Goal: Information Seeking & Learning: Learn about a topic

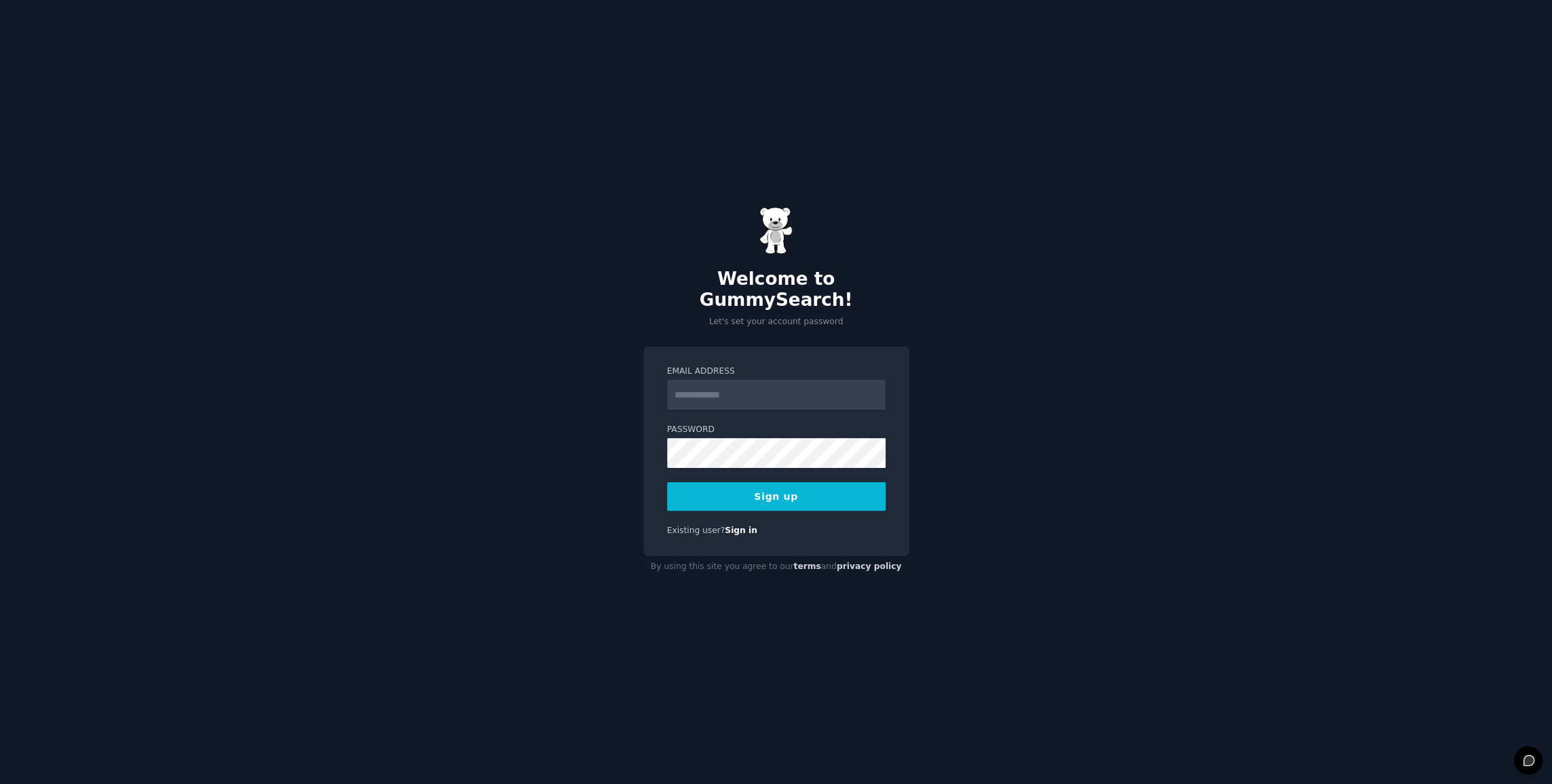
click at [729, 383] on input "Email Address" at bounding box center [776, 394] width 219 height 29
type input "**********"
click at [795, 487] on button "Sign up" at bounding box center [776, 497] width 219 height 29
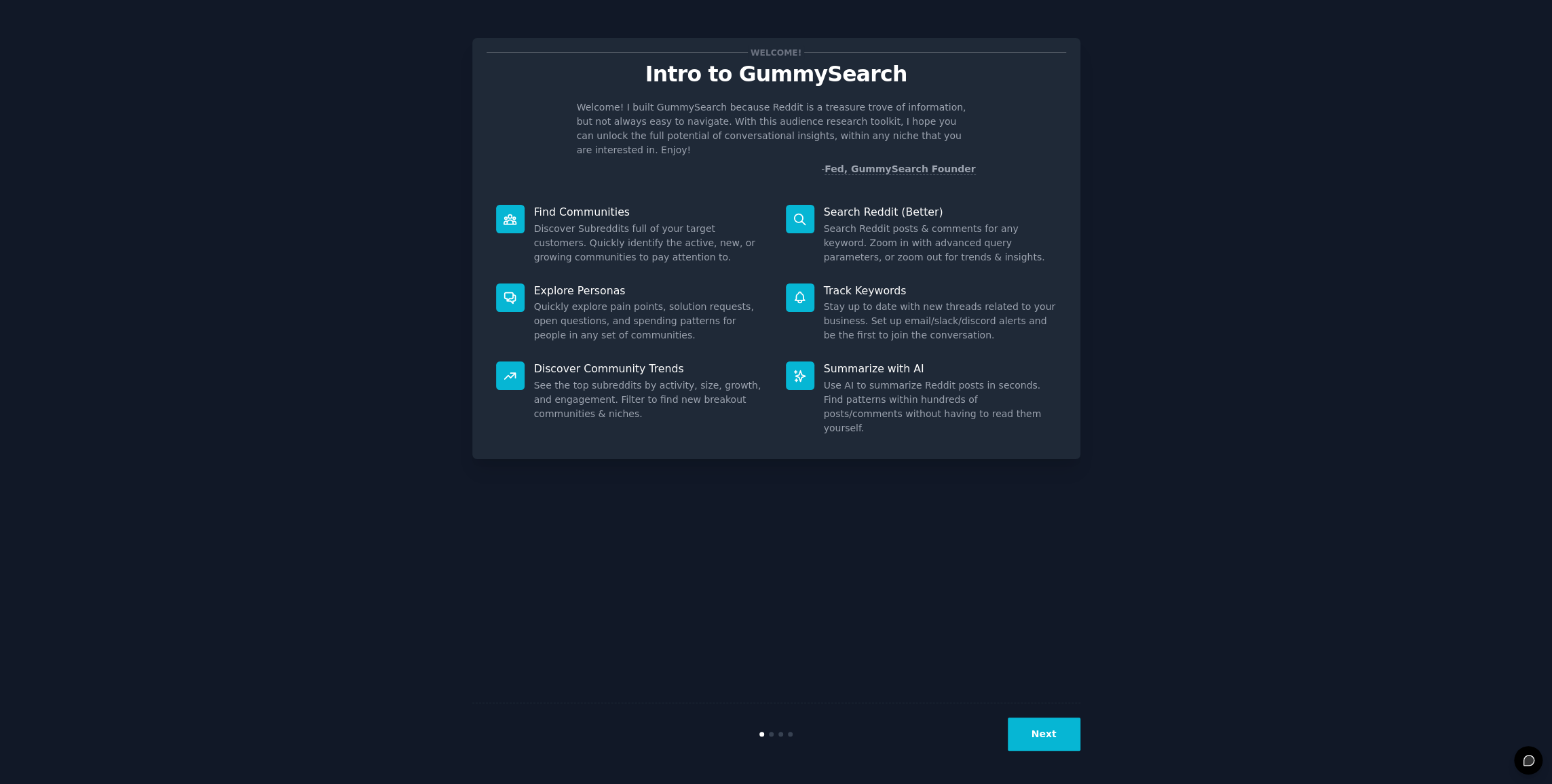
click at [1033, 732] on button "Next" at bounding box center [1044, 734] width 73 height 34
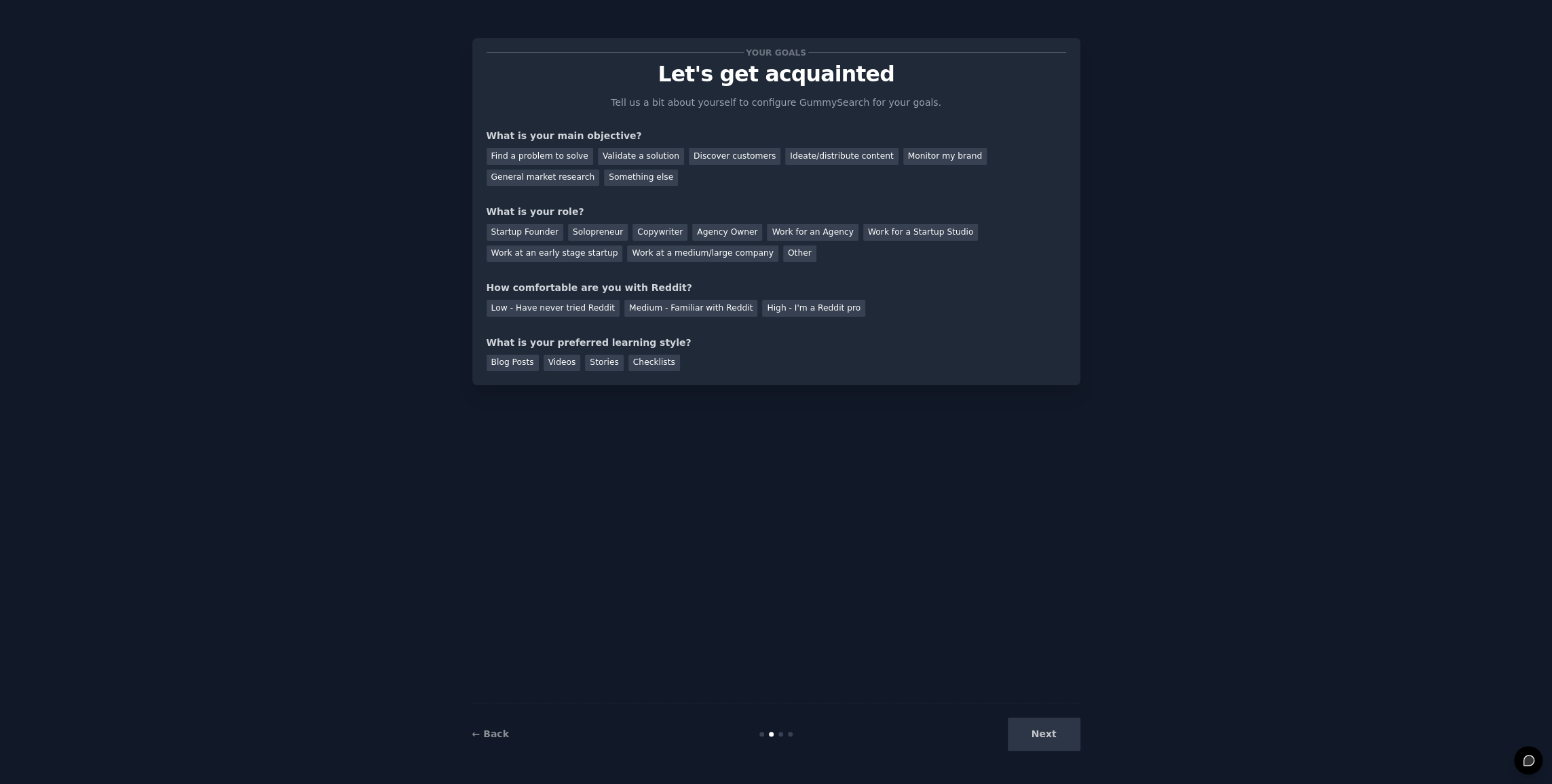
click at [1033, 731] on div "Next" at bounding box center [979, 734] width 203 height 34
click at [1046, 732] on div "Next" at bounding box center [979, 734] width 203 height 34
click at [530, 226] on div "Startup Founder" at bounding box center [526, 232] width 77 height 17
click at [1051, 737] on div "Next" at bounding box center [979, 734] width 203 height 34
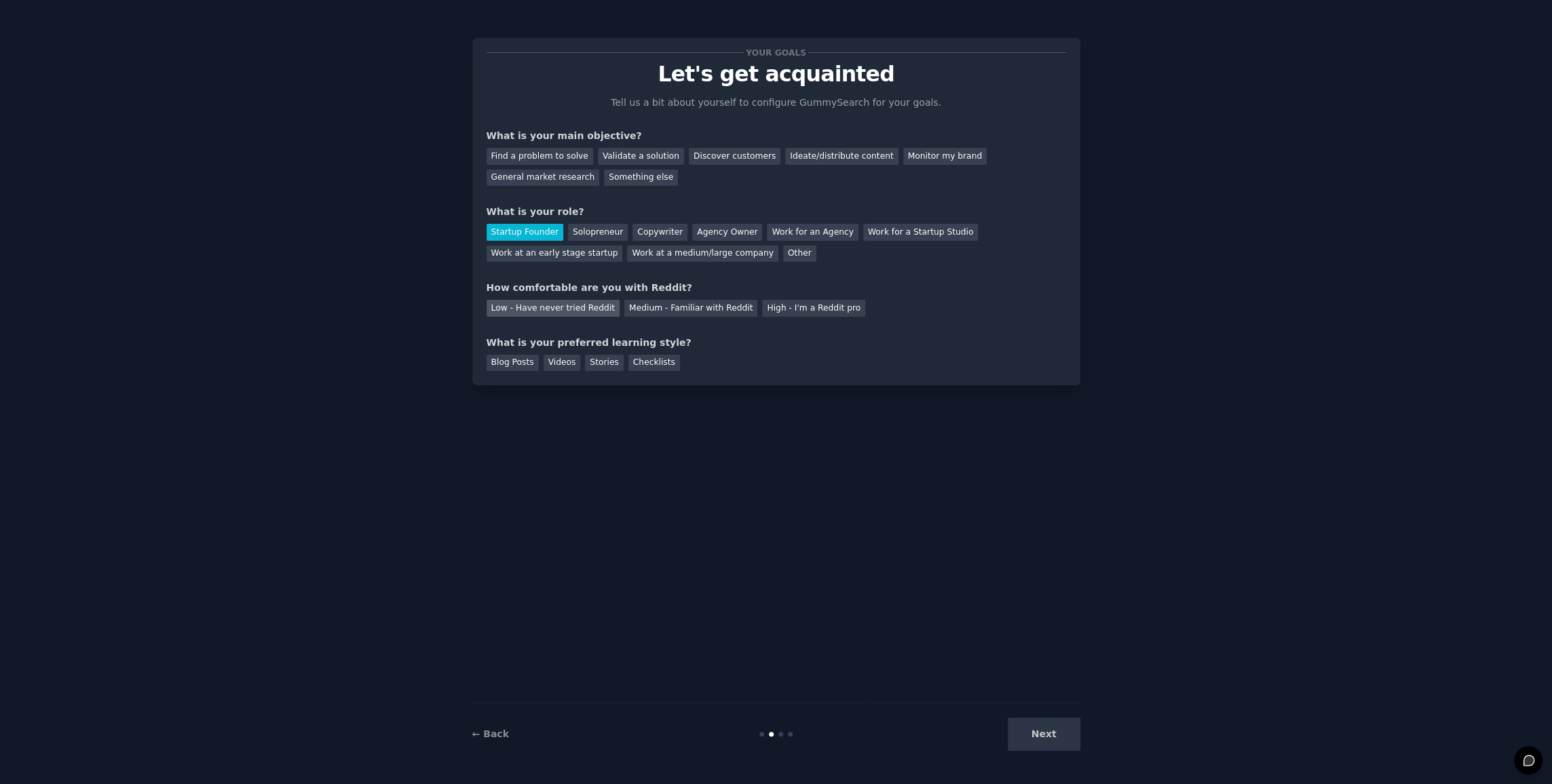
click at [577, 313] on div "Low - Have never tried Reddit" at bounding box center [553, 308] width 133 height 17
click at [532, 149] on div "Find a problem to solve" at bounding box center [540, 156] width 106 height 17
drag, startPoint x: 1052, startPoint y: 726, endPoint x: 955, endPoint y: 637, distance: 131.6
click at [1049, 725] on div "Next" at bounding box center [979, 734] width 203 height 34
click at [518, 359] on div "Blog Posts" at bounding box center [513, 363] width 52 height 17
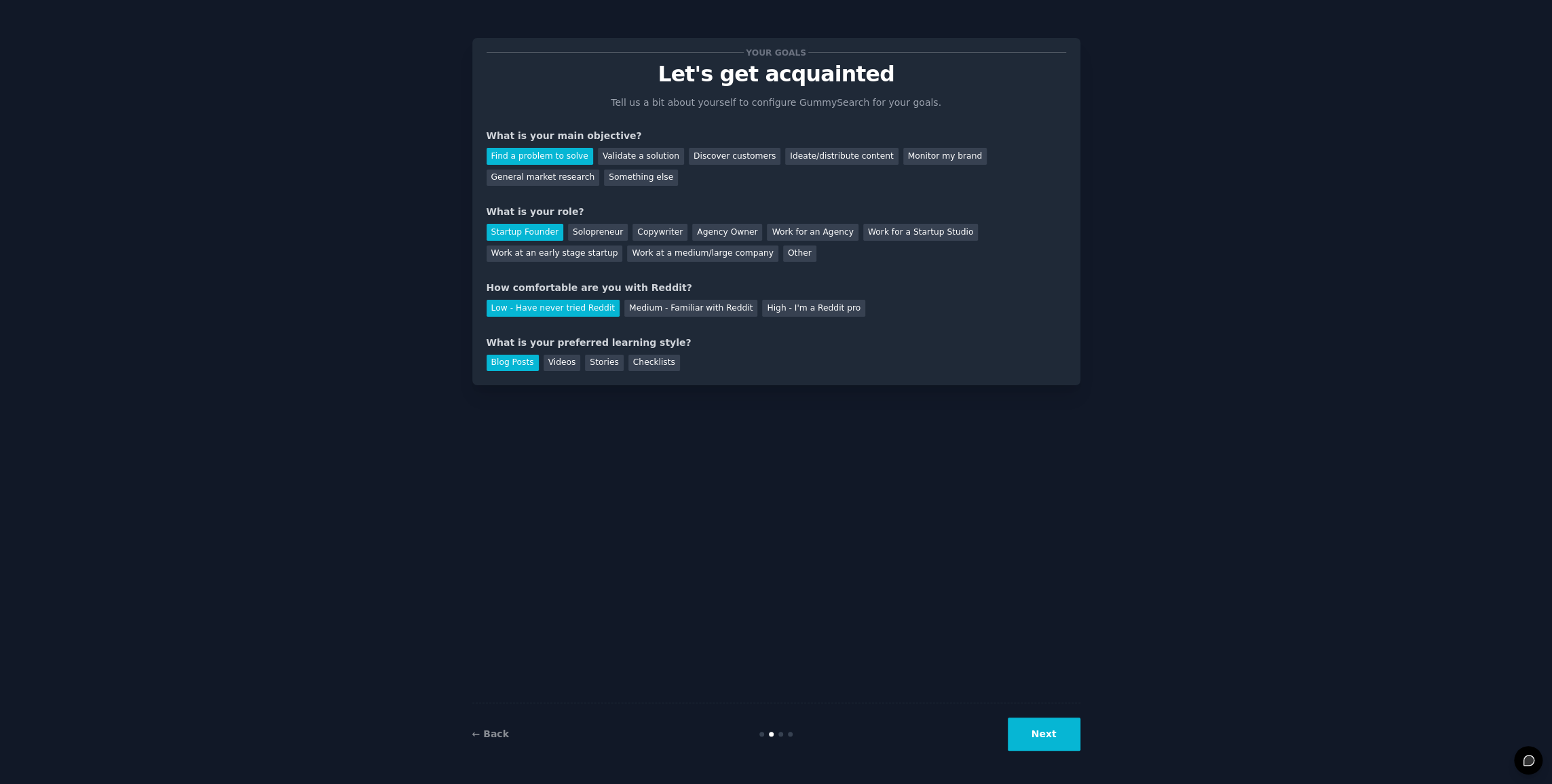
click at [1057, 737] on button "Next" at bounding box center [1044, 734] width 73 height 34
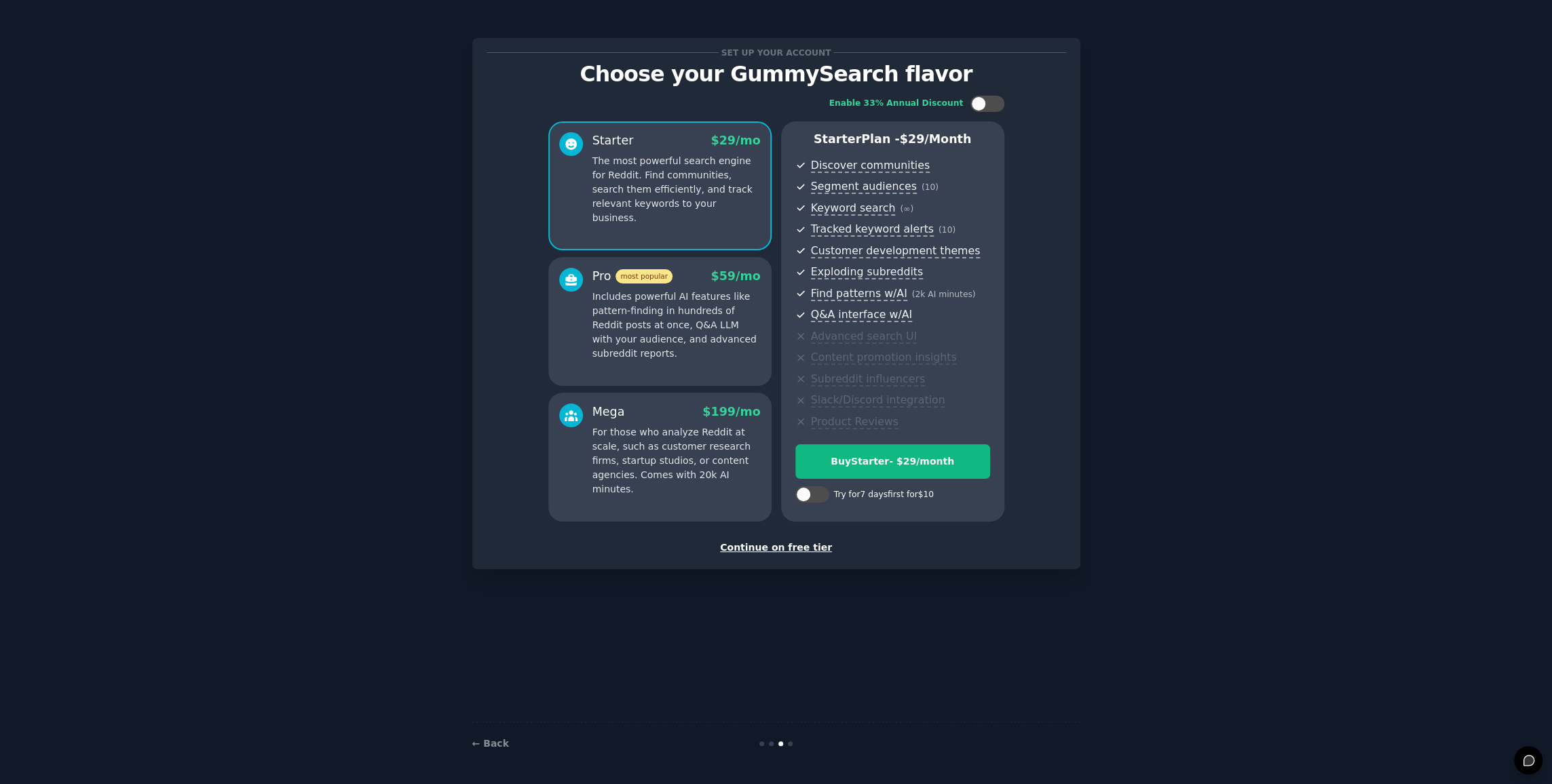
click at [774, 549] on div "Continue on free tier" at bounding box center [777, 547] width 580 height 14
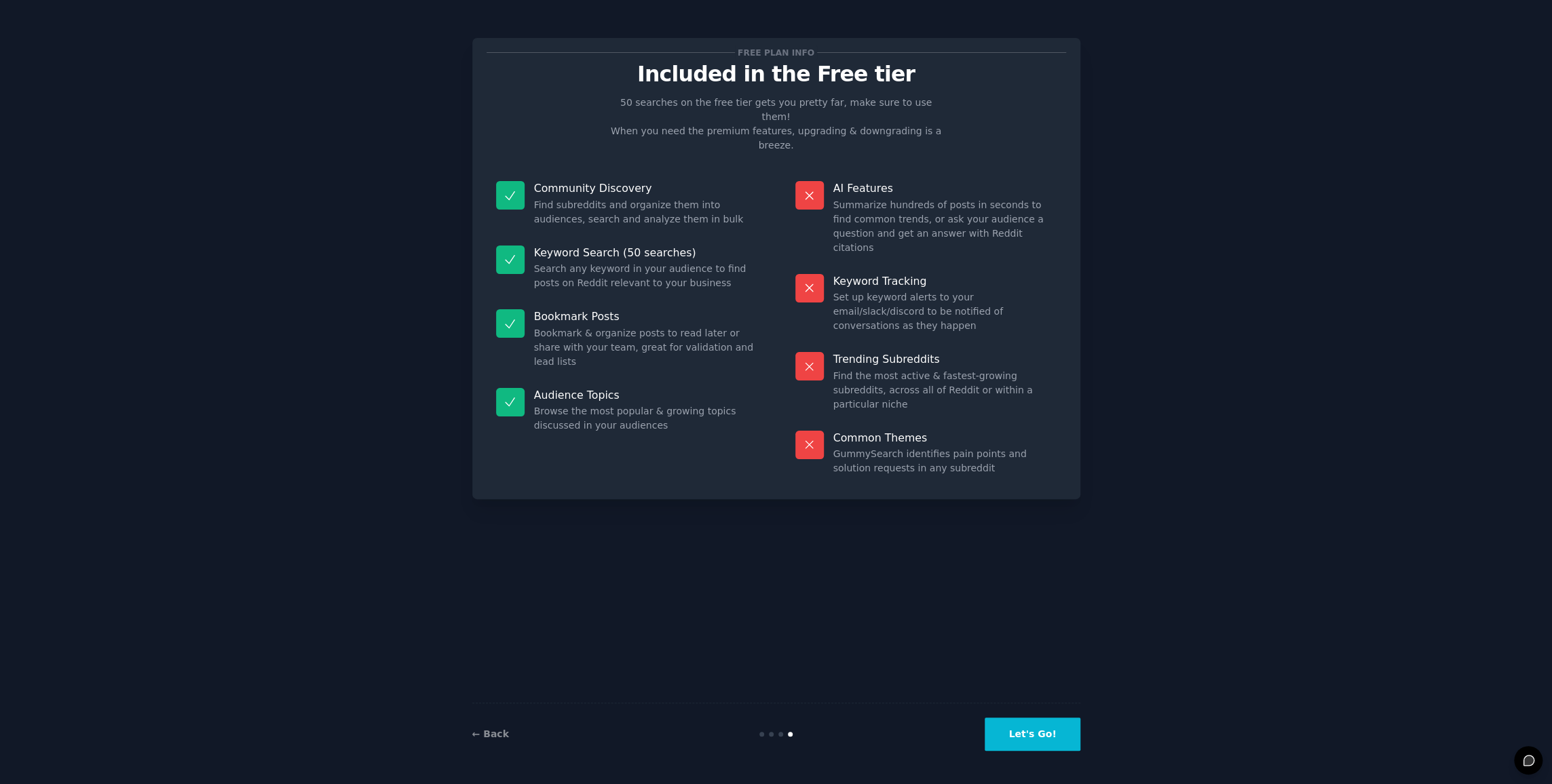
click at [1054, 741] on button "Let's Go!" at bounding box center [1032, 734] width 95 height 34
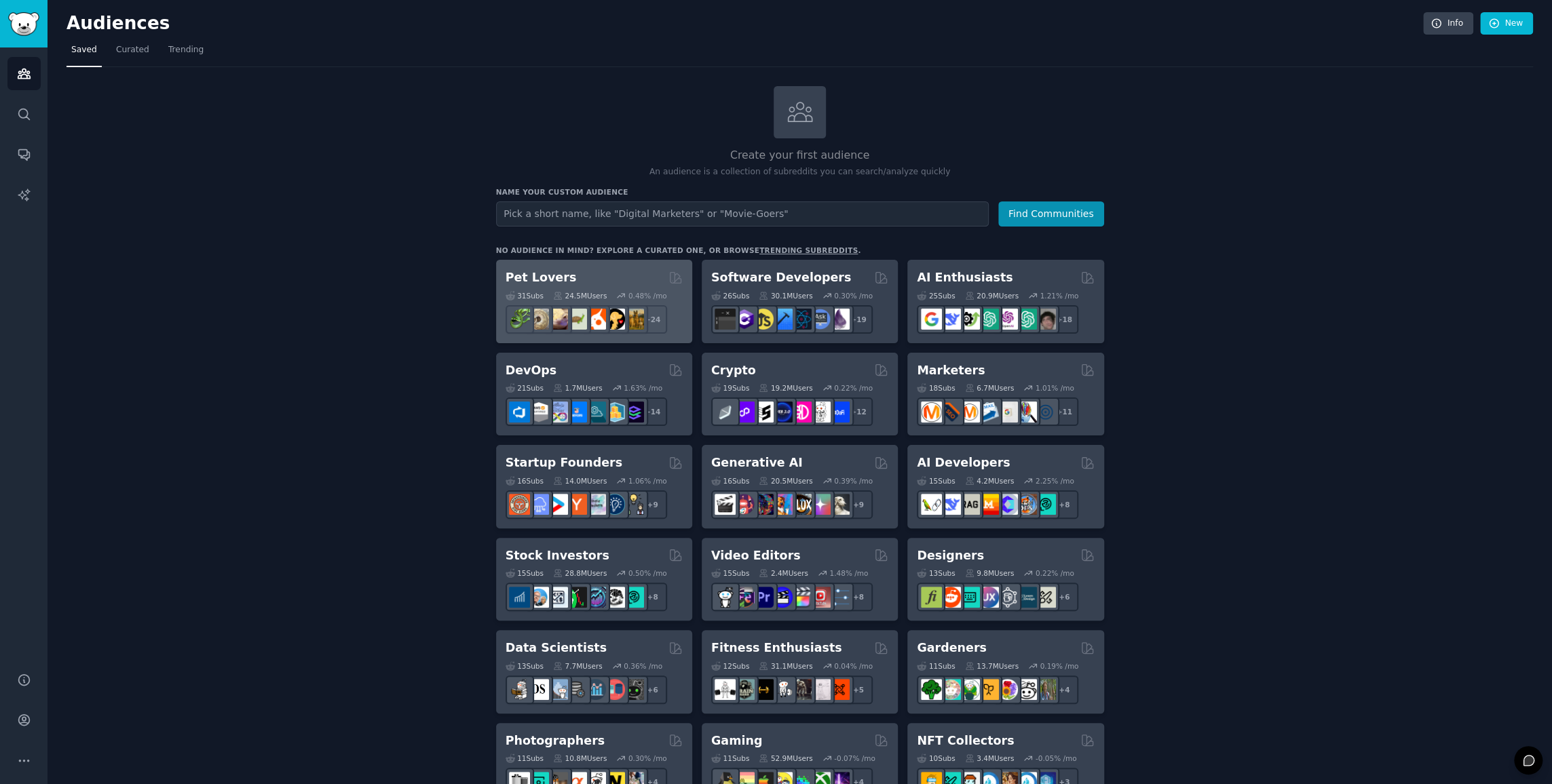
click at [548, 284] on h2 "Pet Lovers" at bounding box center [541, 277] width 71 height 17
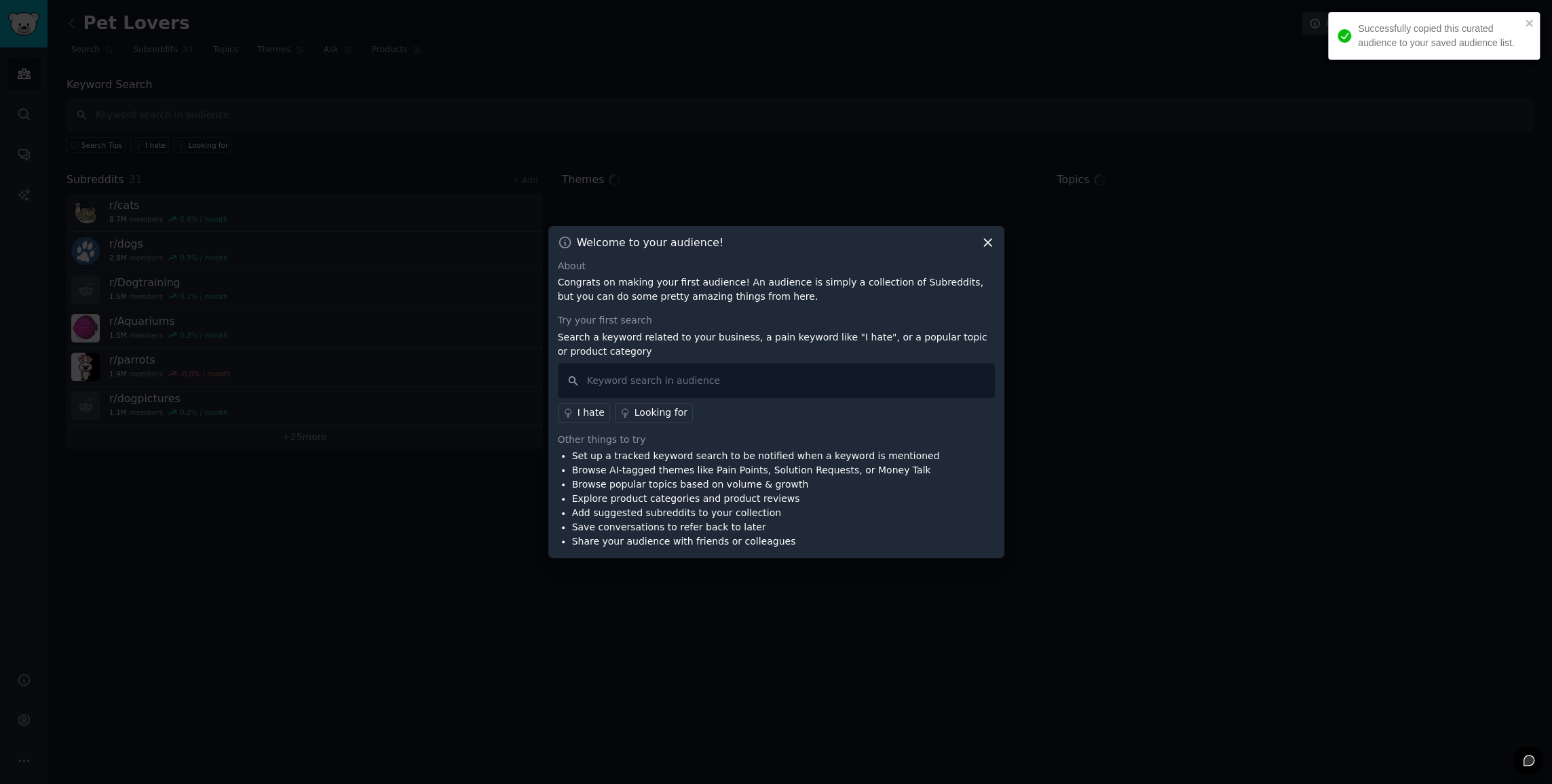
click at [993, 250] on div "Welcome to your audience! About Congrats on making your first audience! An audi…" at bounding box center [776, 392] width 456 height 333
click at [989, 241] on icon at bounding box center [987, 242] width 14 height 14
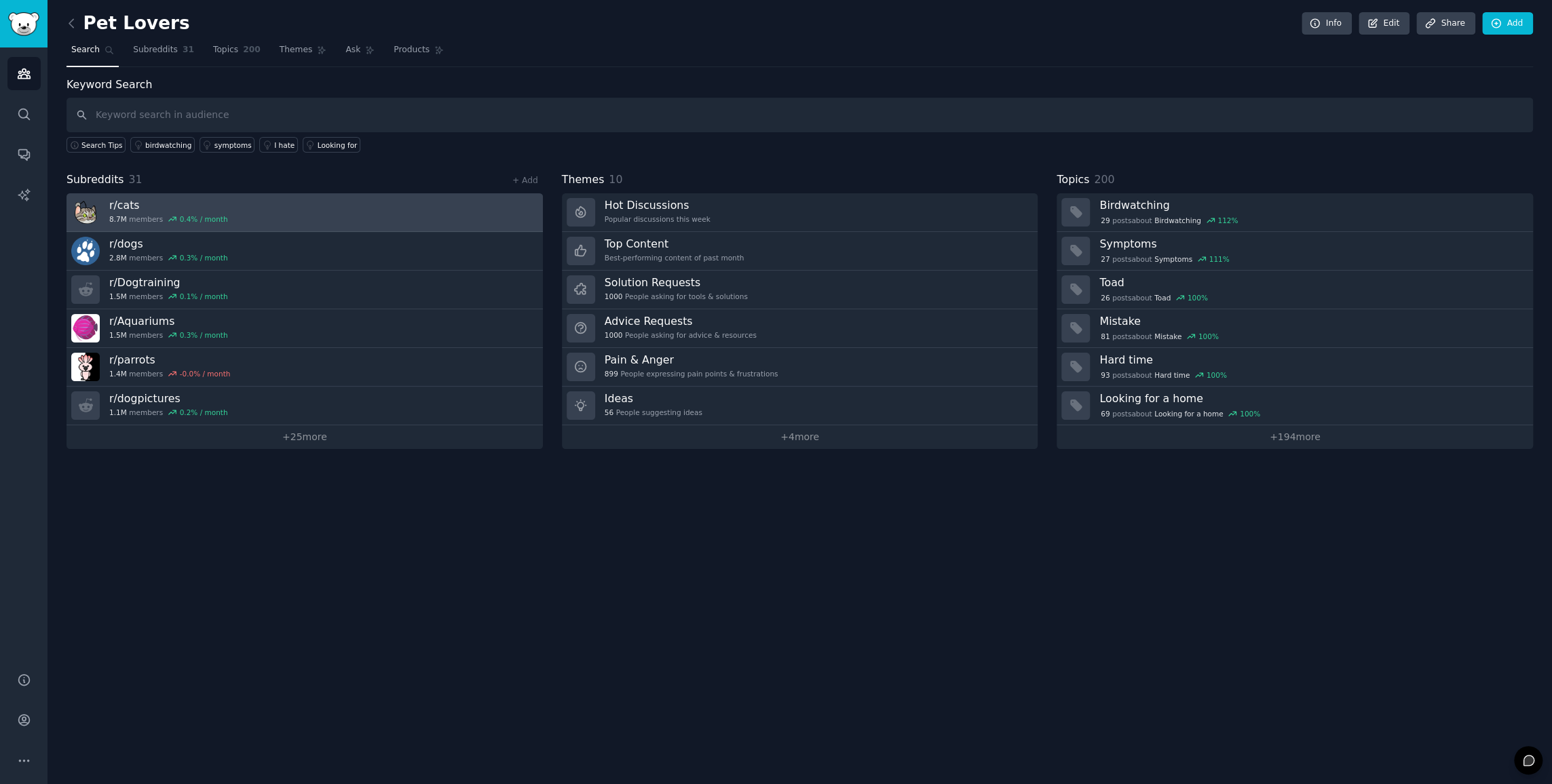
click at [268, 214] on link "r/ cats 8.7M members 0.4 % / month" at bounding box center [305, 212] width 476 height 38
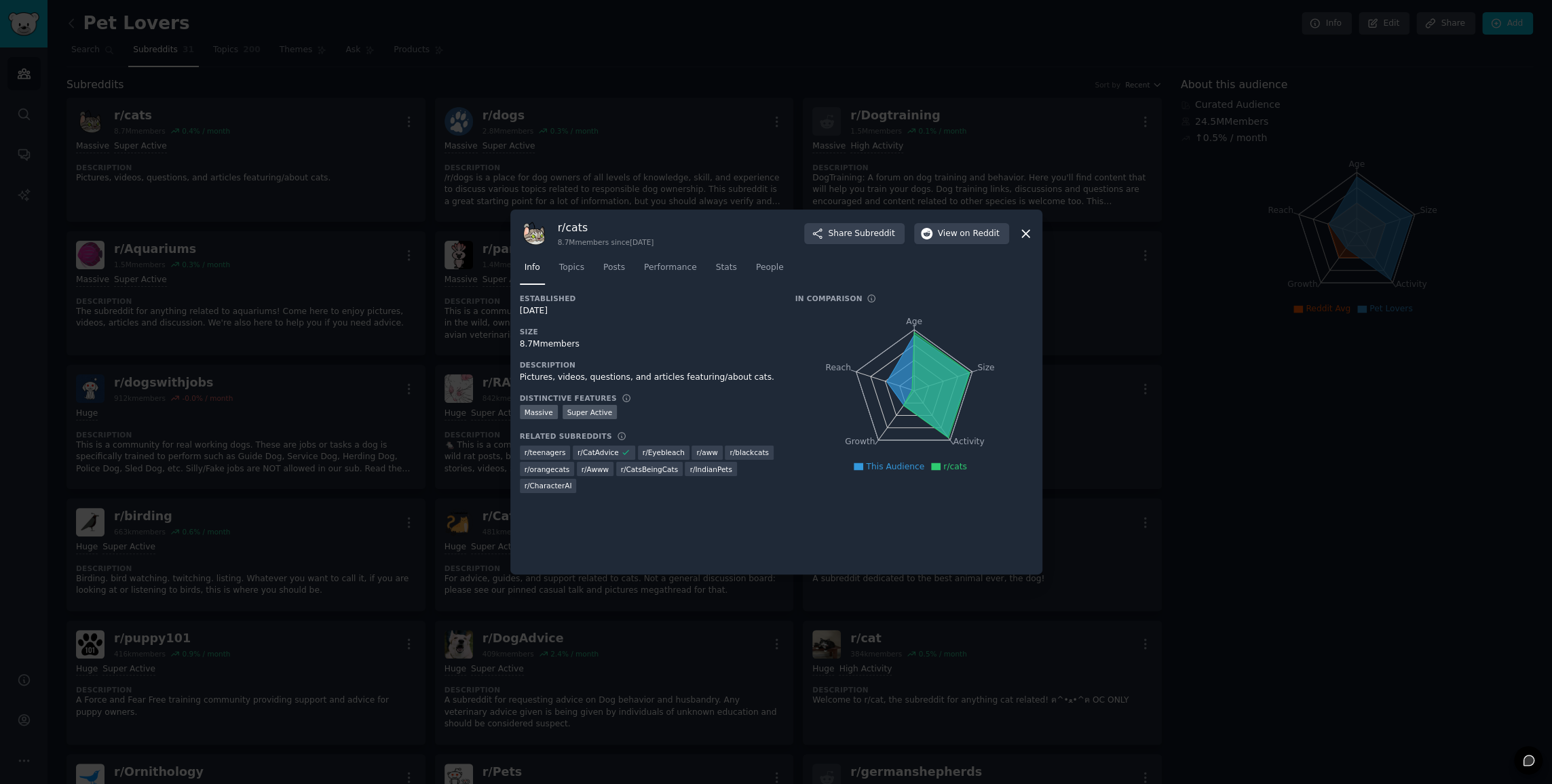
click at [1029, 230] on icon at bounding box center [1026, 233] width 14 height 14
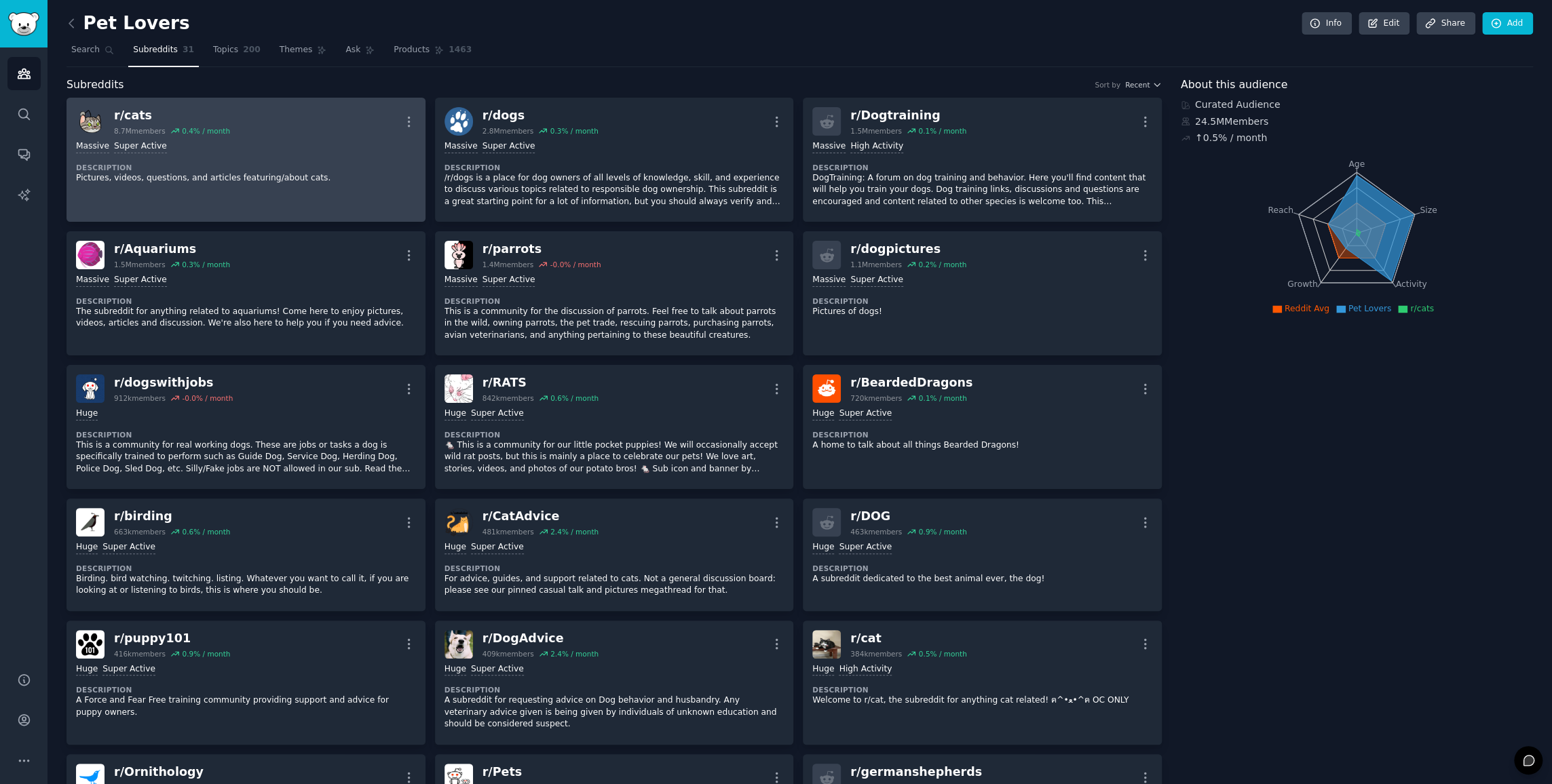
click at [273, 173] on p "Pictures, videos, questions, and articles featuring/about cats." at bounding box center [246, 178] width 340 height 12
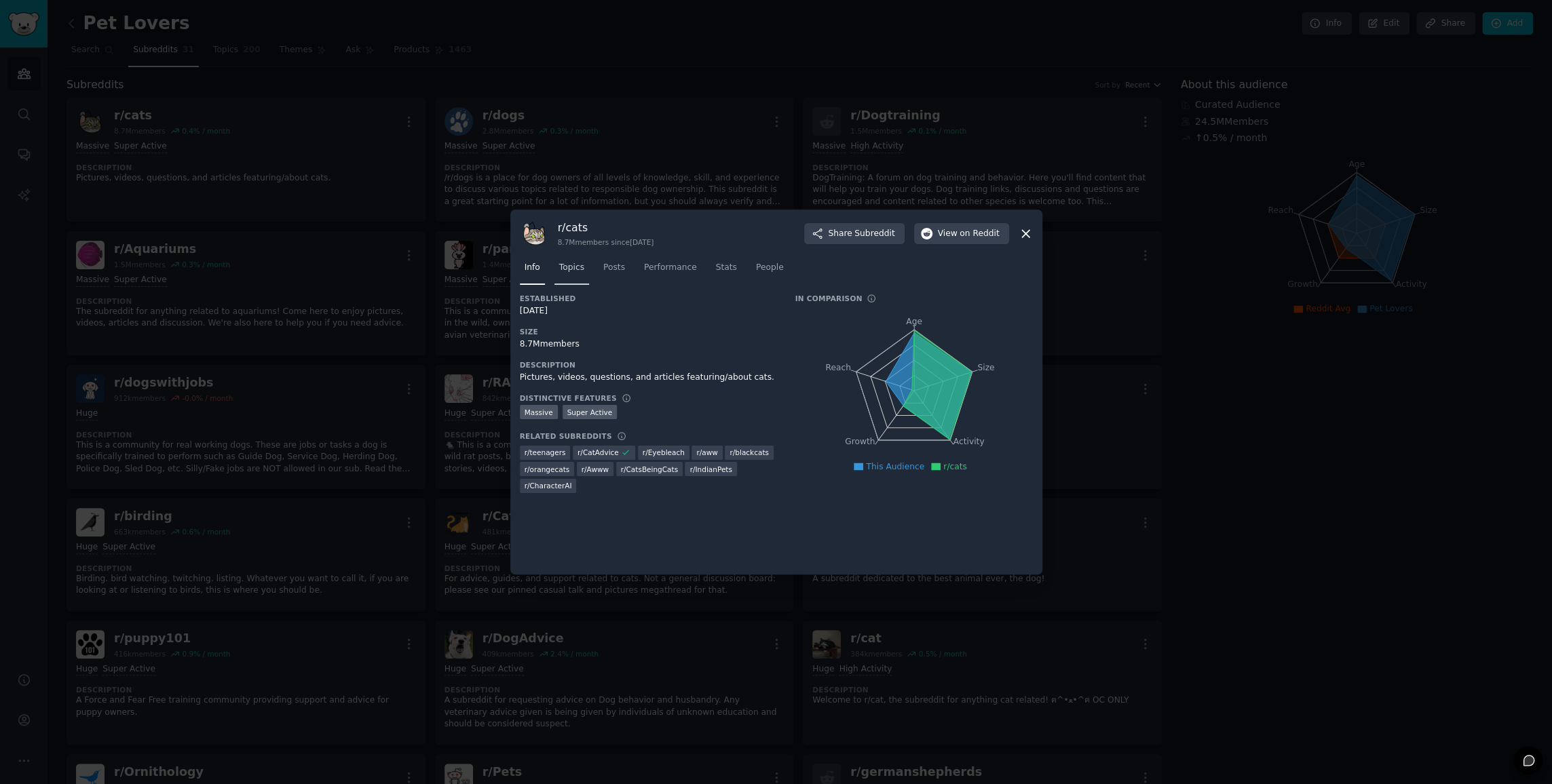
click at [562, 272] on span "Topics" at bounding box center [571, 268] width 25 height 12
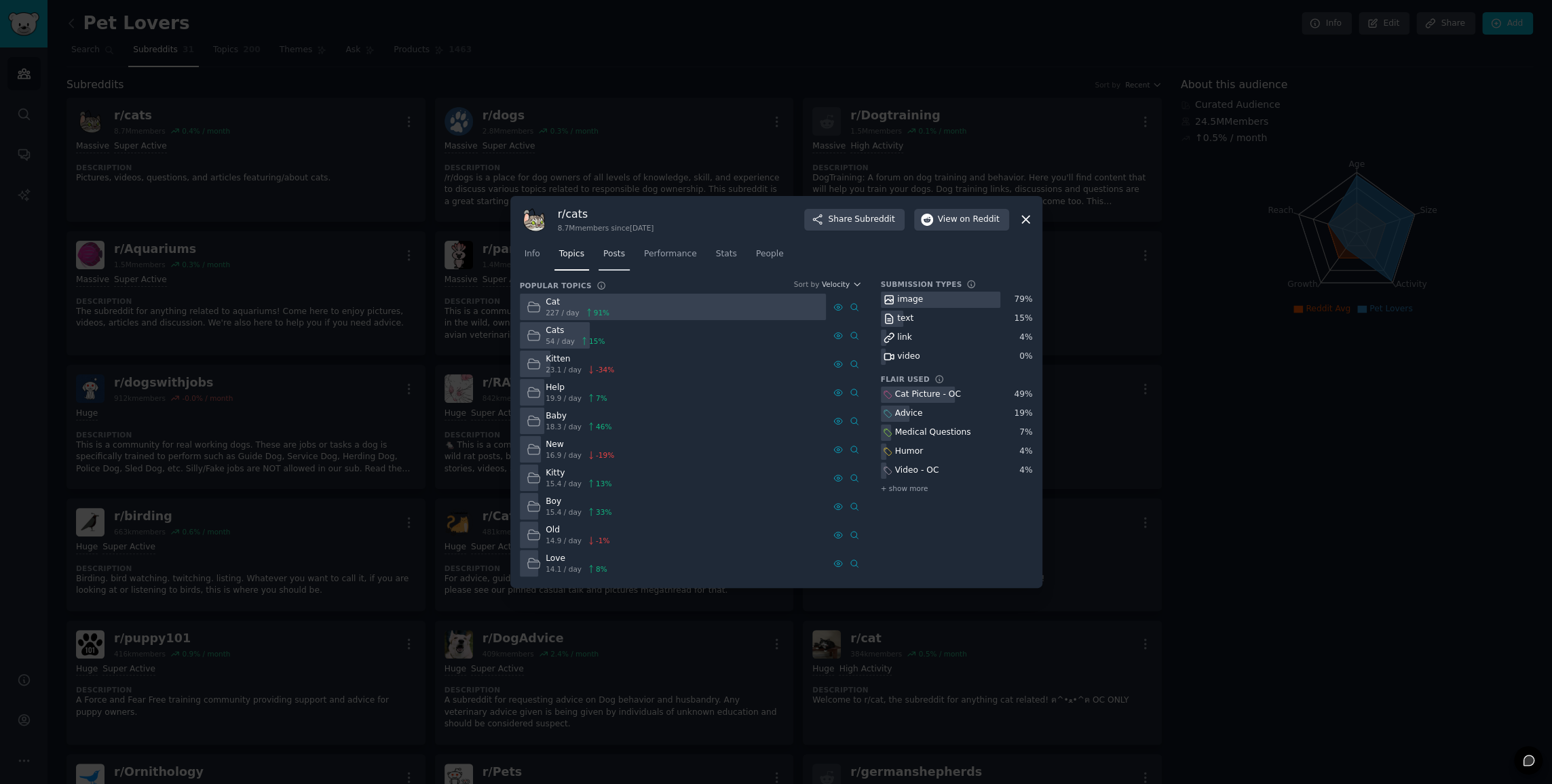
click at [613, 259] on span "Posts" at bounding box center [614, 254] width 22 height 12
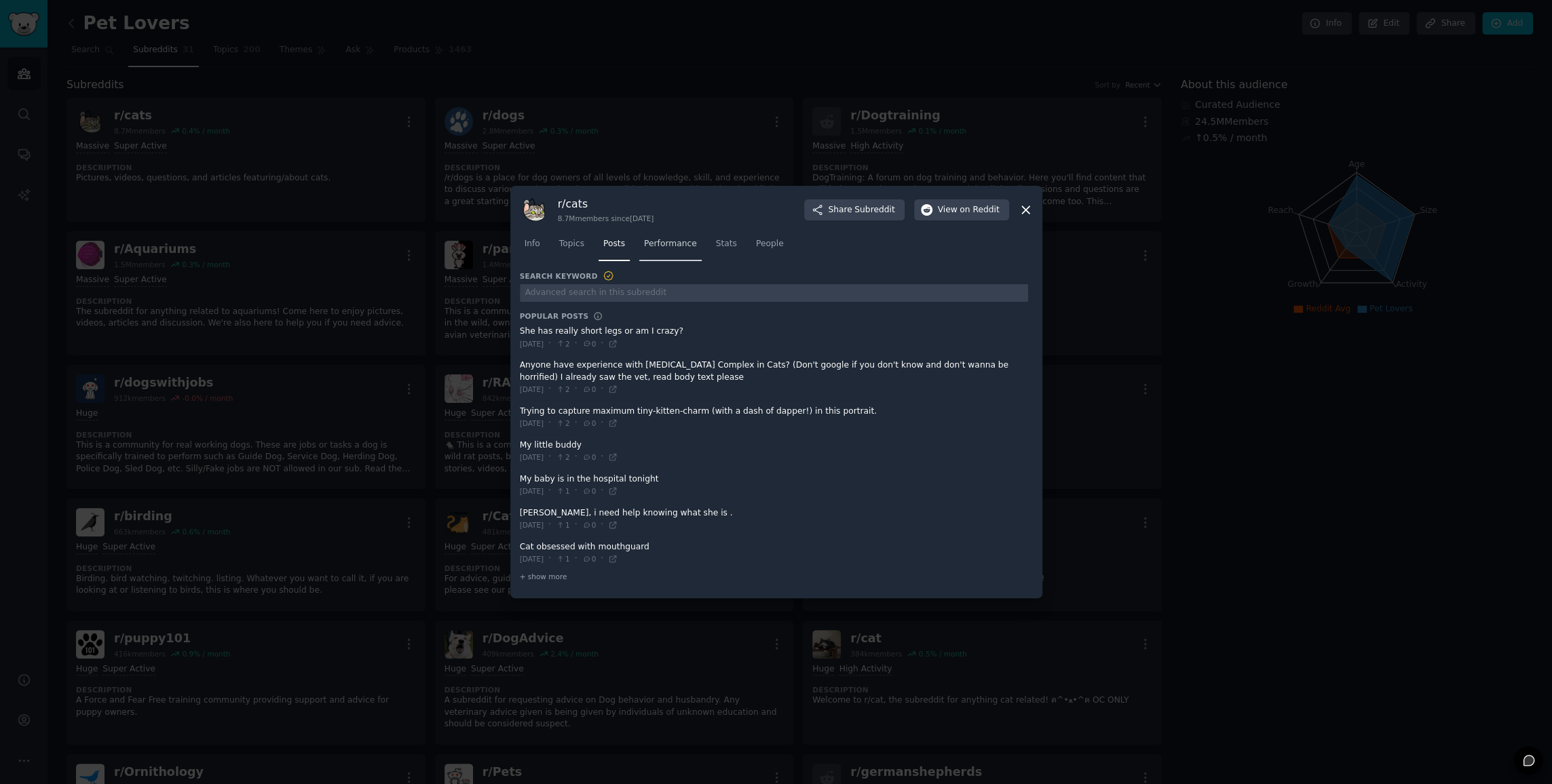
click at [669, 256] on link "Performance" at bounding box center [670, 247] width 62 height 28
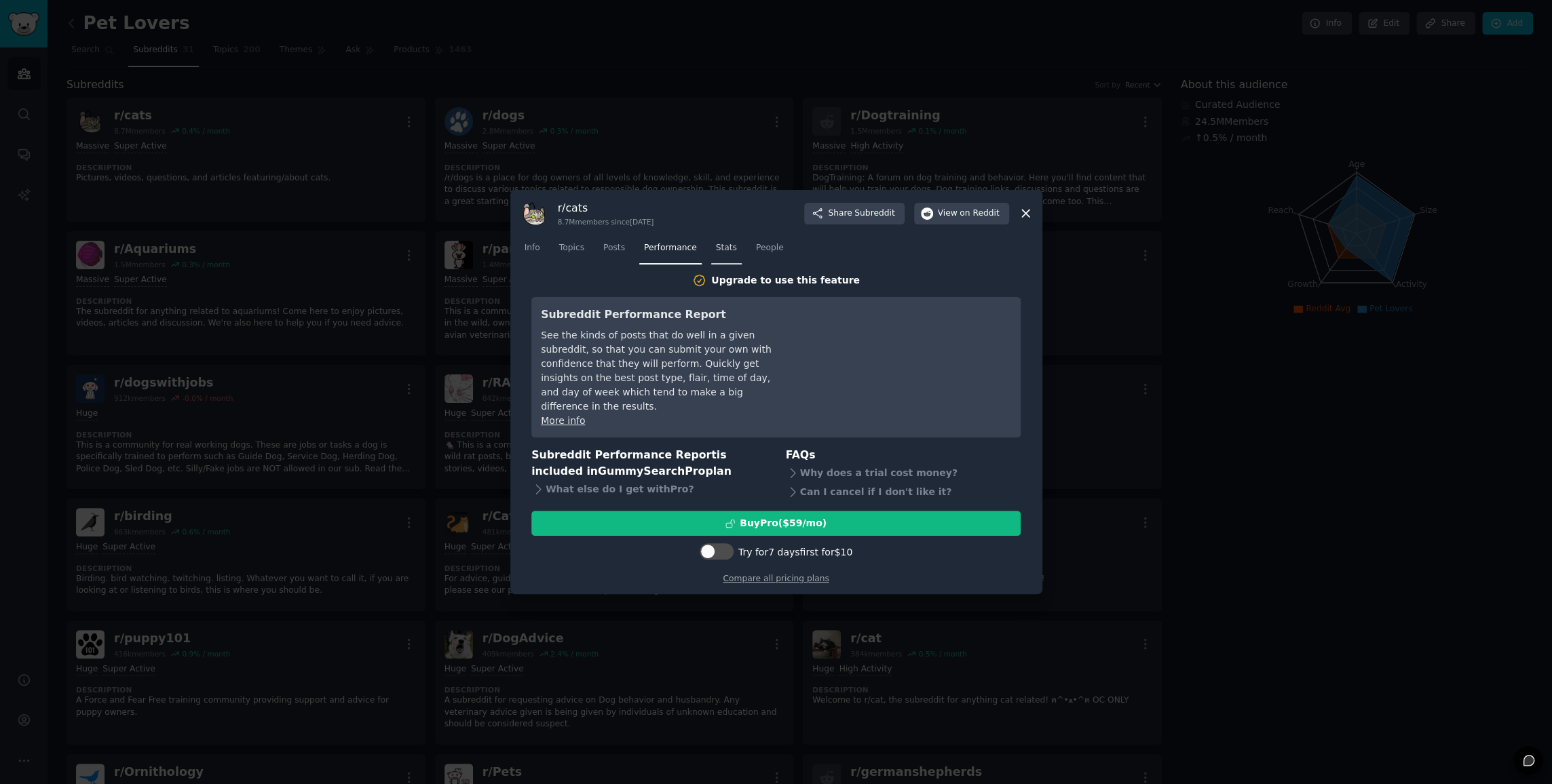
click at [711, 264] on link "Stats" at bounding box center [726, 251] width 30 height 28
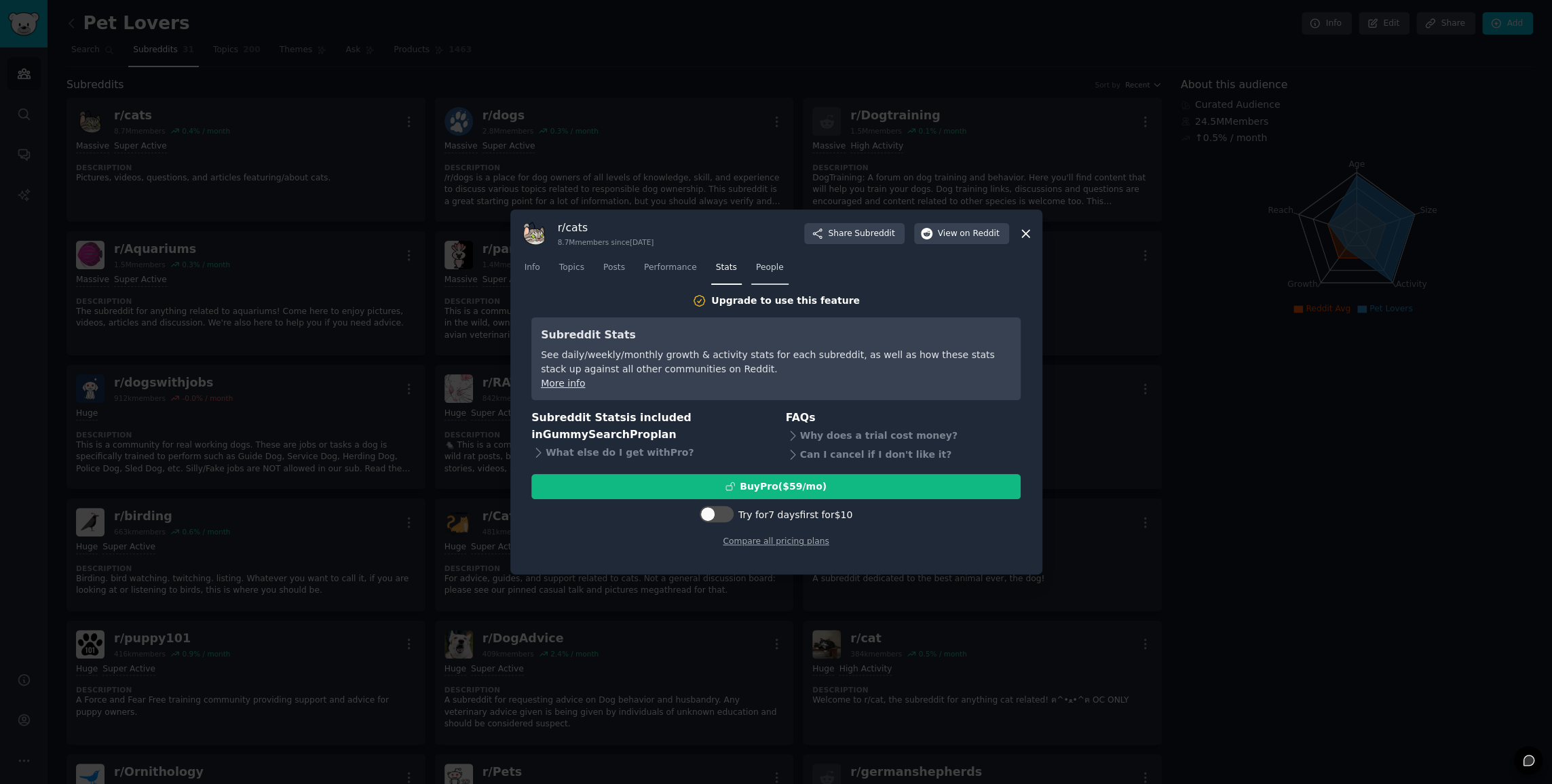
click at [756, 273] on span "People" at bounding box center [770, 268] width 28 height 12
click at [711, 261] on link "Stats" at bounding box center [726, 271] width 30 height 28
click at [1026, 235] on icon at bounding box center [1026, 233] width 7 height 7
